Goal: Information Seeking & Learning: Learn about a topic

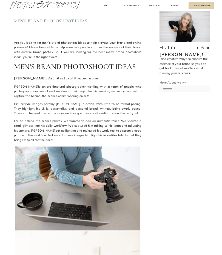
click at [179, 81] on link "More About Me >>" at bounding box center [173, 83] width 26 height 4
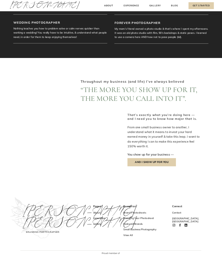
scroll to position [336, 0]
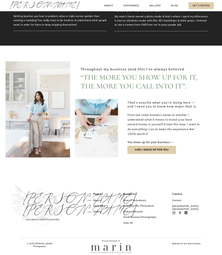
click at [138, 144] on p "You show up for your business —" at bounding box center [164, 142] width 73 height 5
click at [141, 153] on p "AND I SHOW UP FOR YOU" at bounding box center [152, 150] width 49 height 8
click at [124, 206] on h3 "Planning Your Photoshoot" at bounding box center [142, 206] width 36 height 4
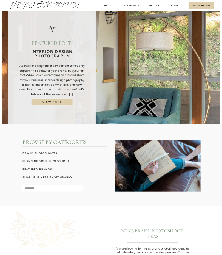
click at [31, 153] on h3 "brand photoshoots" at bounding box center [65, 153] width 85 height 4
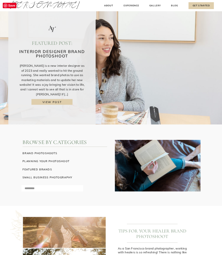
click at [41, 100] on h3 "view post" at bounding box center [52, 102] width 35 height 4
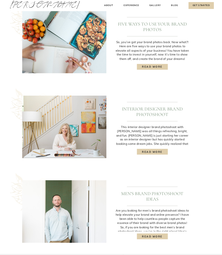
scroll to position [291, 0]
click at [37, 147] on img at bounding box center [64, 126] width 84 height 62
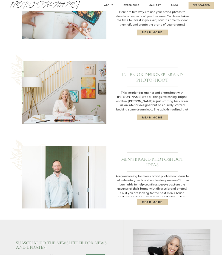
scroll to position [325, 0]
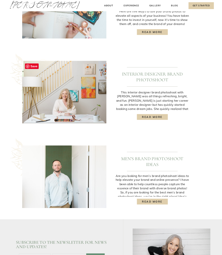
click at [42, 168] on img at bounding box center [64, 176] width 84 height 62
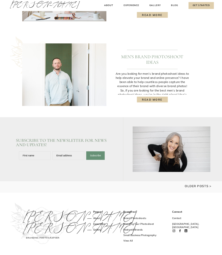
scroll to position [445, 0]
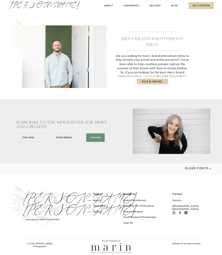
click at [131, 221] on h3 "View All" at bounding box center [142, 223] width 36 height 4
click at [132, 219] on h3 "Small Business Photography" at bounding box center [142, 217] width 36 height 4
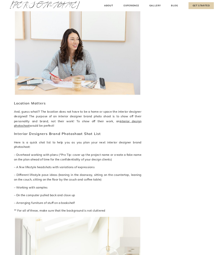
scroll to position [1343, 0]
click at [111, 119] on span "interior design photoshoot" at bounding box center [78, 123] width 128 height 9
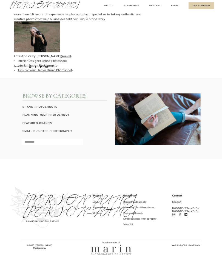
scroll to position [2236, 0]
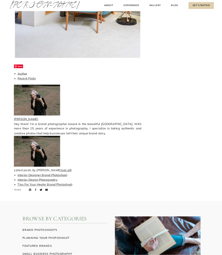
scroll to position [1540, 0]
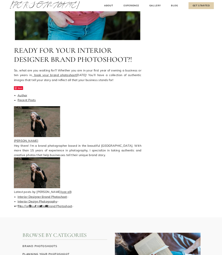
scroll to position [1529, 0]
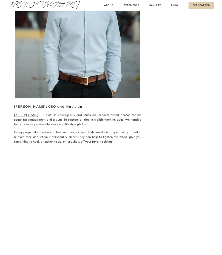
scroll to position [1710, 0]
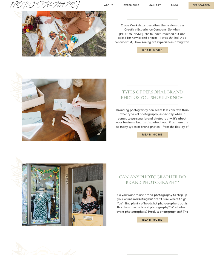
scroll to position [223, 0]
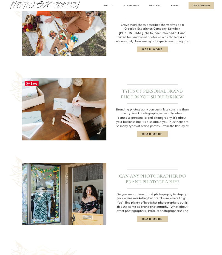
click at [40, 137] on img at bounding box center [64, 109] width 84 height 62
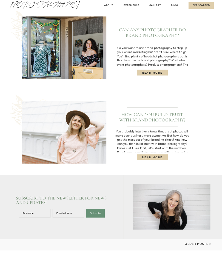
scroll to position [370, 0]
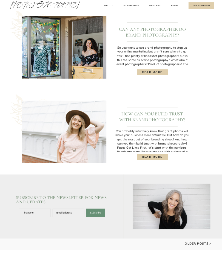
click at [35, 154] on img at bounding box center [64, 131] width 84 height 62
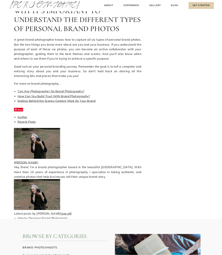
scroll to position [1044, 0]
